Goal: Task Accomplishment & Management: Manage account settings

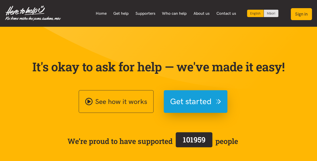
click at [308, 13] on button "Sign in" at bounding box center [301, 14] width 21 height 12
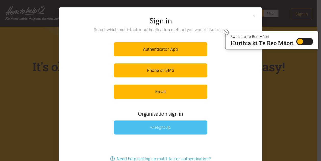
click at [163, 127] on img at bounding box center [160, 127] width 21 height 4
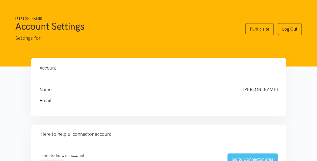
click at [248, 158] on link "Go to Connector area" at bounding box center [252, 159] width 50 height 12
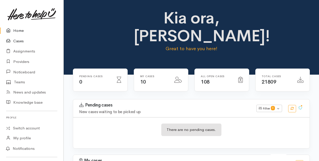
click at [18, 41] on link "Cases" at bounding box center [31, 41] width 63 height 10
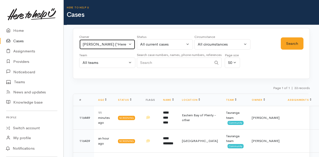
click at [130, 44] on button "Karli Morris ('Here to help u')" at bounding box center [107, 44] width 56 height 10
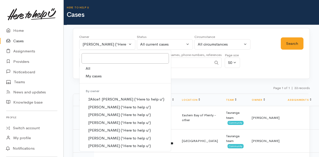
click at [93, 76] on span "My cases" at bounding box center [93, 76] width 16 height 6
select select "205"
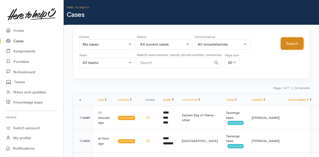
click at [290, 41] on button "Search" at bounding box center [291, 43] width 23 height 12
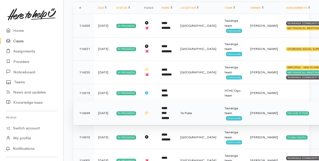
scroll to position [90, 0]
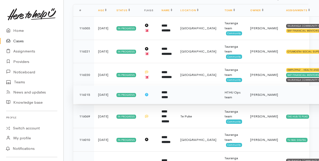
click at [165, 96] on b "**********" at bounding box center [164, 95] width 6 height 8
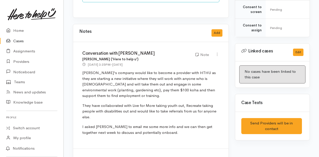
scroll to position [127, 0]
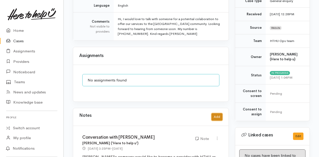
click at [217, 115] on button "Add" at bounding box center [216, 116] width 11 height 7
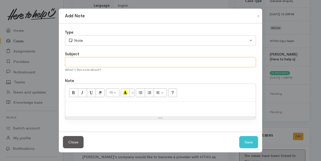
click at [70, 64] on input "text" at bounding box center [160, 62] width 191 height 10
type input "Follow up"
click at [73, 110] on div at bounding box center [160, 109] width 190 height 15
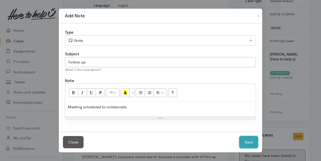
click at [249, 141] on button "Save" at bounding box center [248, 142] width 19 height 12
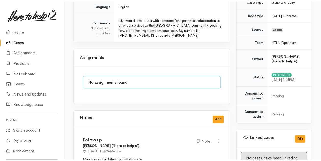
scroll to position [0, 0]
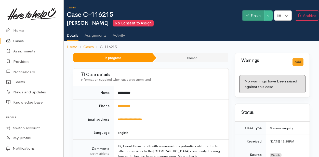
click at [248, 15] on button "Finish" at bounding box center [252, 15] width 21 height 10
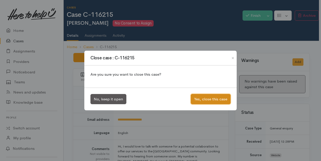
click at [217, 99] on button "Yes, close this case" at bounding box center [211, 99] width 40 height 10
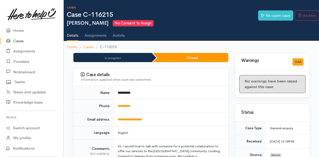
click at [19, 40] on link "Cases" at bounding box center [31, 41] width 63 height 10
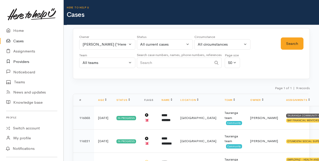
click at [22, 62] on link "Providers" at bounding box center [31, 61] width 63 height 10
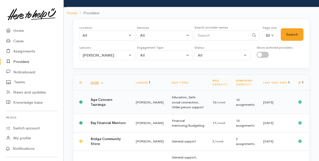
scroll to position [25, 0]
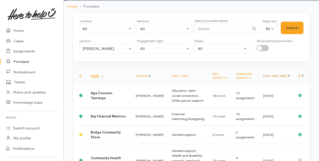
click at [282, 74] on link "Last visit date" at bounding box center [276, 75] width 26 height 3
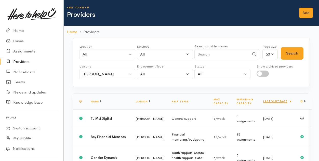
click at [282, 74] on div at bounding box center [274, 73] width 36 height 6
click at [285, 99] on link "Last visit date" at bounding box center [277, 100] width 29 height 3
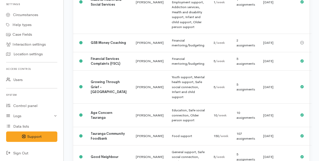
scroll to position [204, 0]
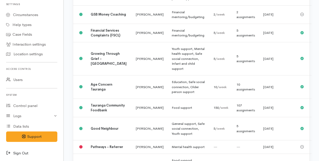
click at [8, 151] on icon at bounding box center [9, 153] width 7 height 6
